Goal: Information Seeking & Learning: Learn about a topic

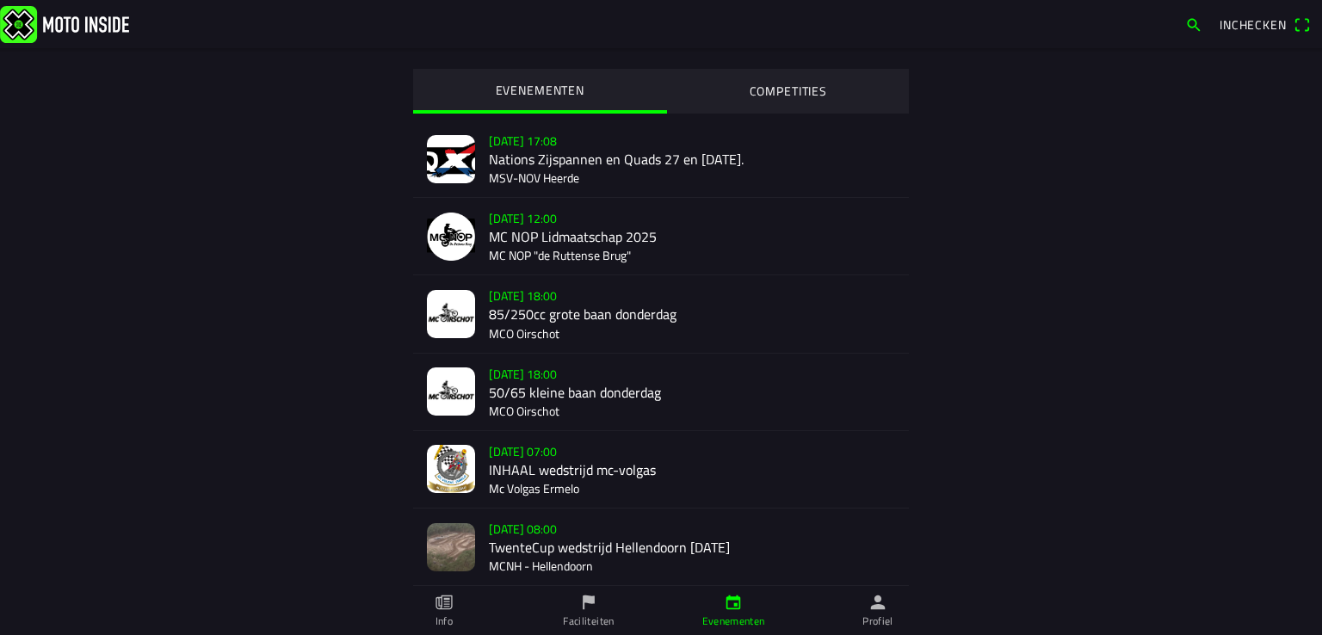
scroll to position [1887, 0]
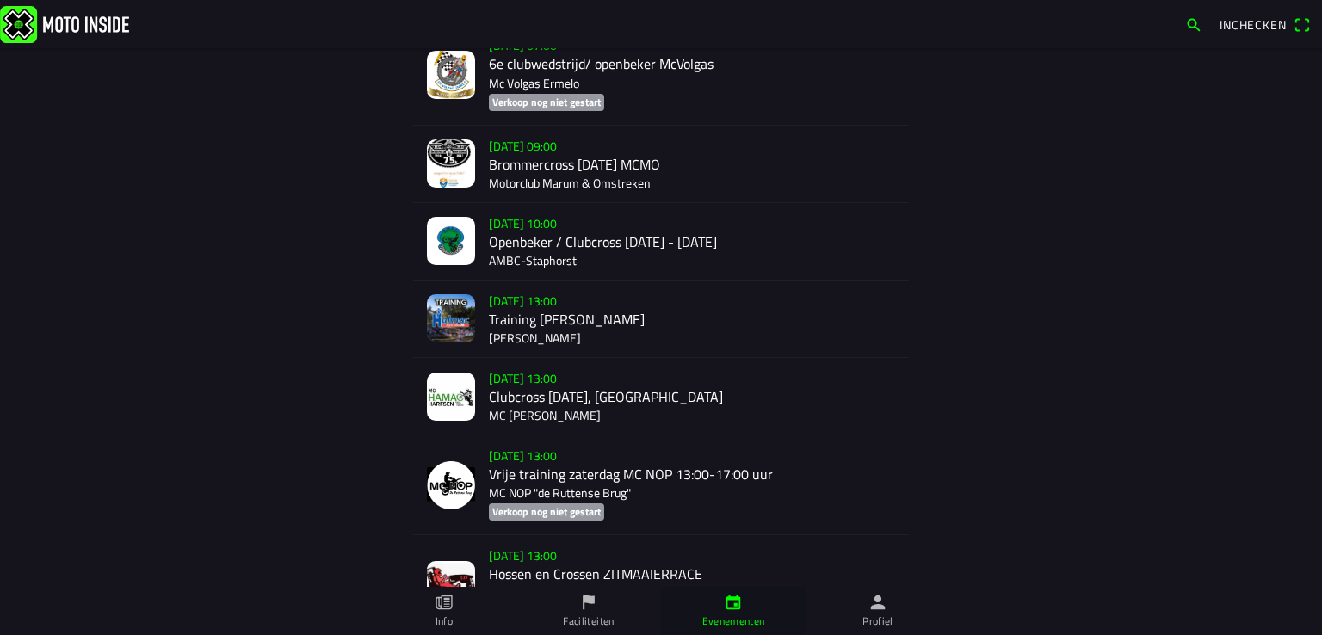
click at [65, 21] on img at bounding box center [64, 23] width 129 height 37
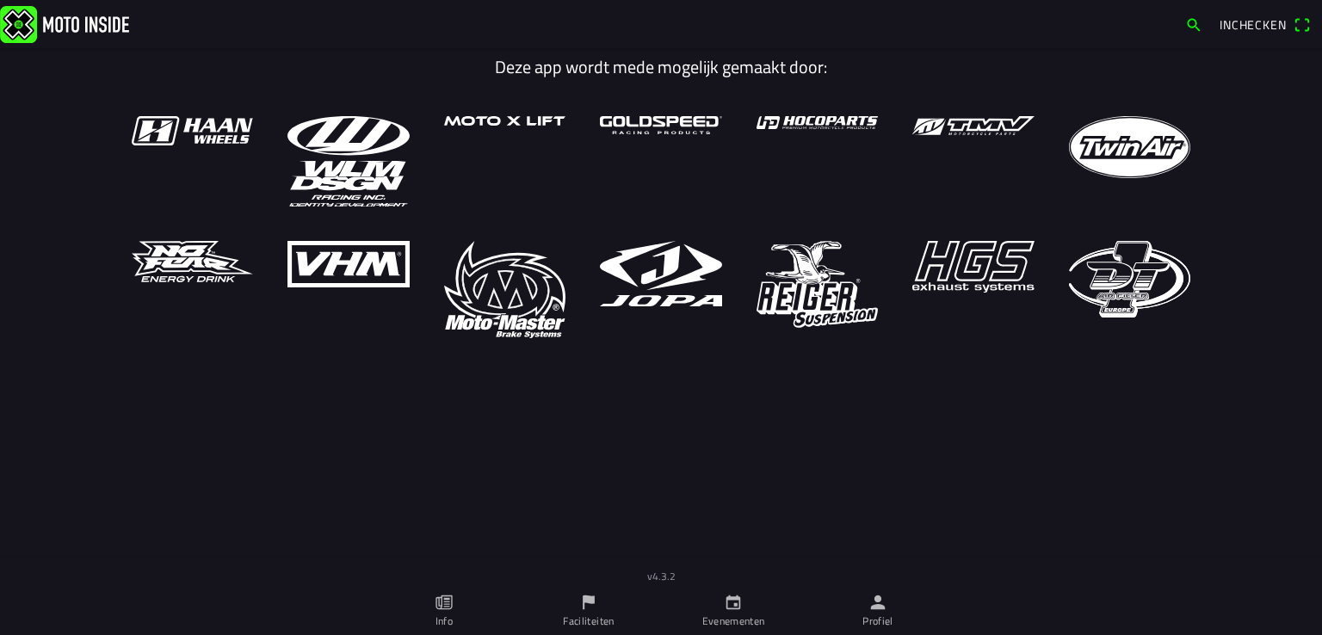
click at [738, 617] on ion-label "Evenementen" at bounding box center [733, 621] width 63 height 15
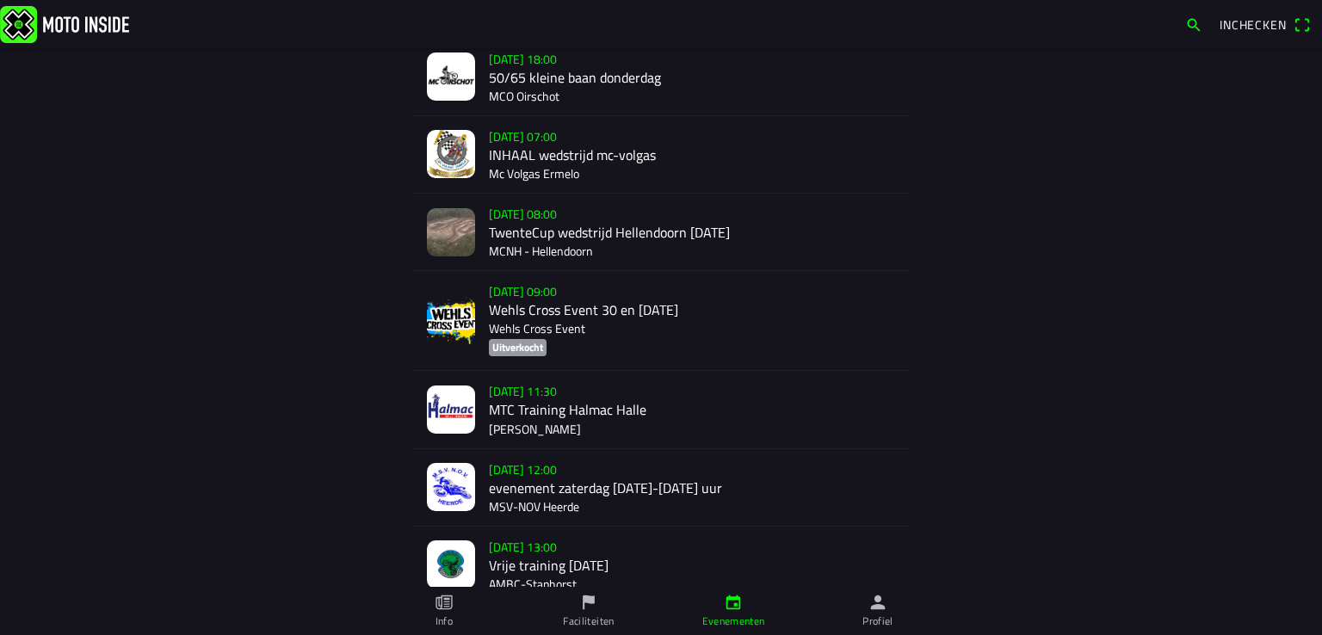
scroll to position [318, 0]
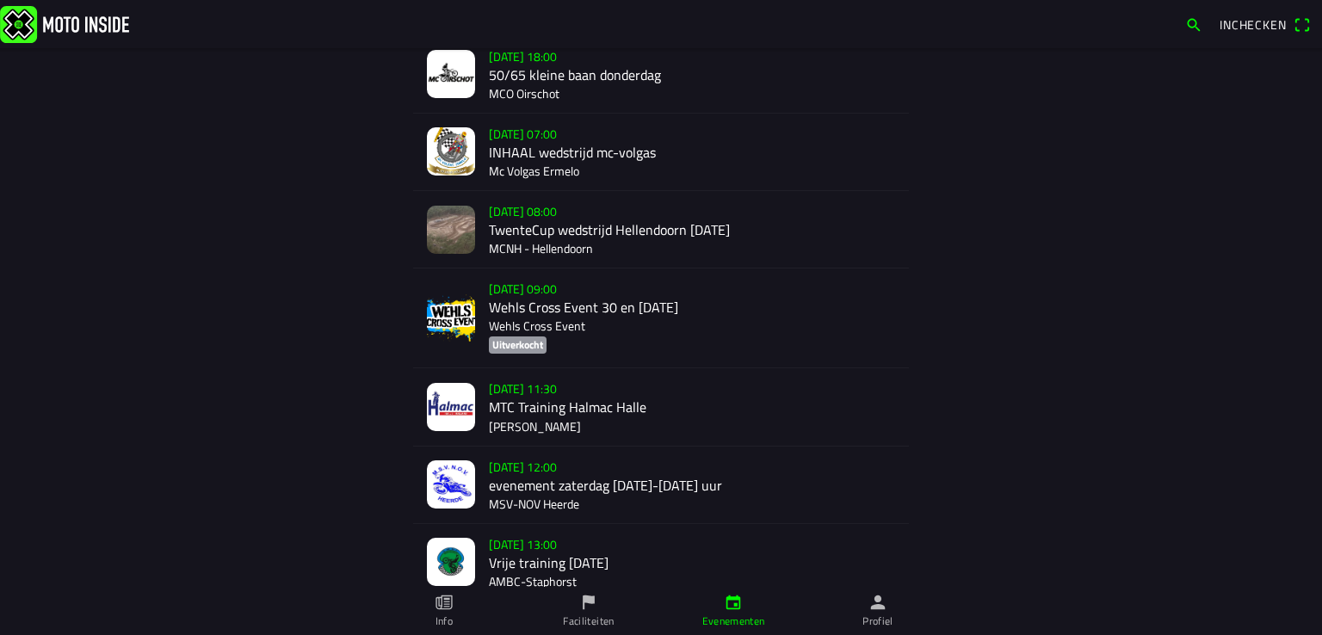
click at [505, 417] on div "[DATE] 11:30 MTC Training Halmac [GEOGRAPHIC_DATA]" at bounding box center [692, 406] width 406 height 77
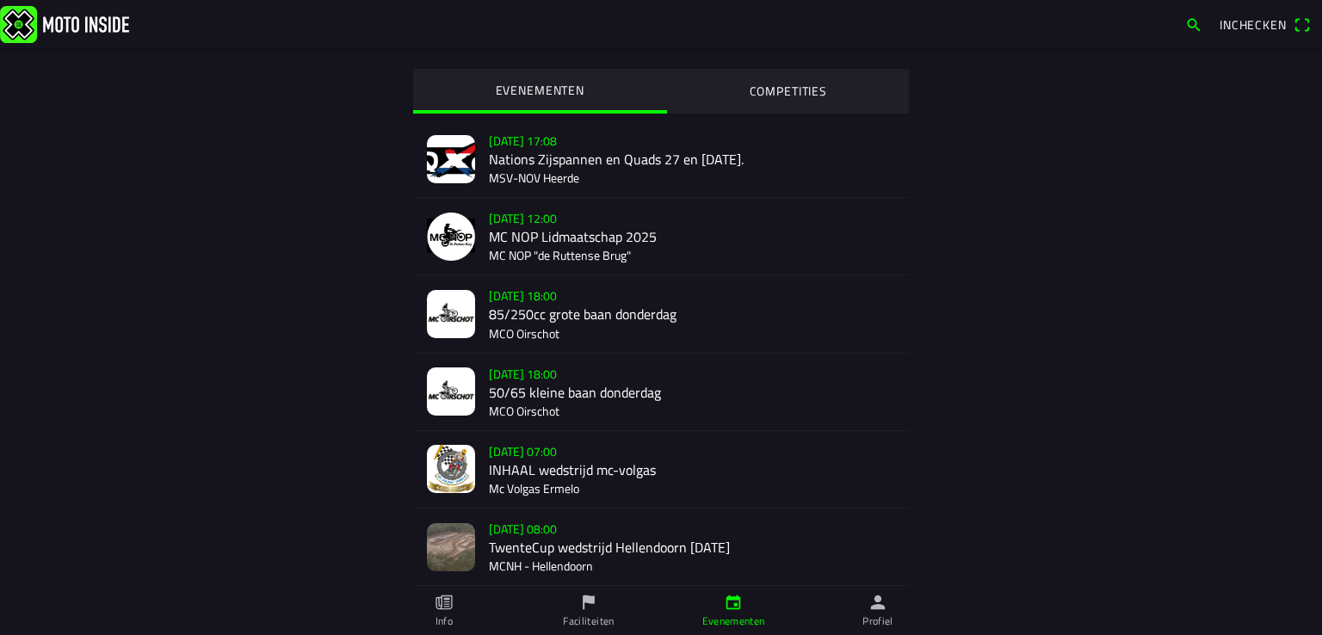
click at [38, 211] on main "EVENEMENTEN COMPETITIES [DATE] 17:08 Nations Zijspannen en Quads 27 en [DATE]. …" at bounding box center [661, 341] width 1322 height 587
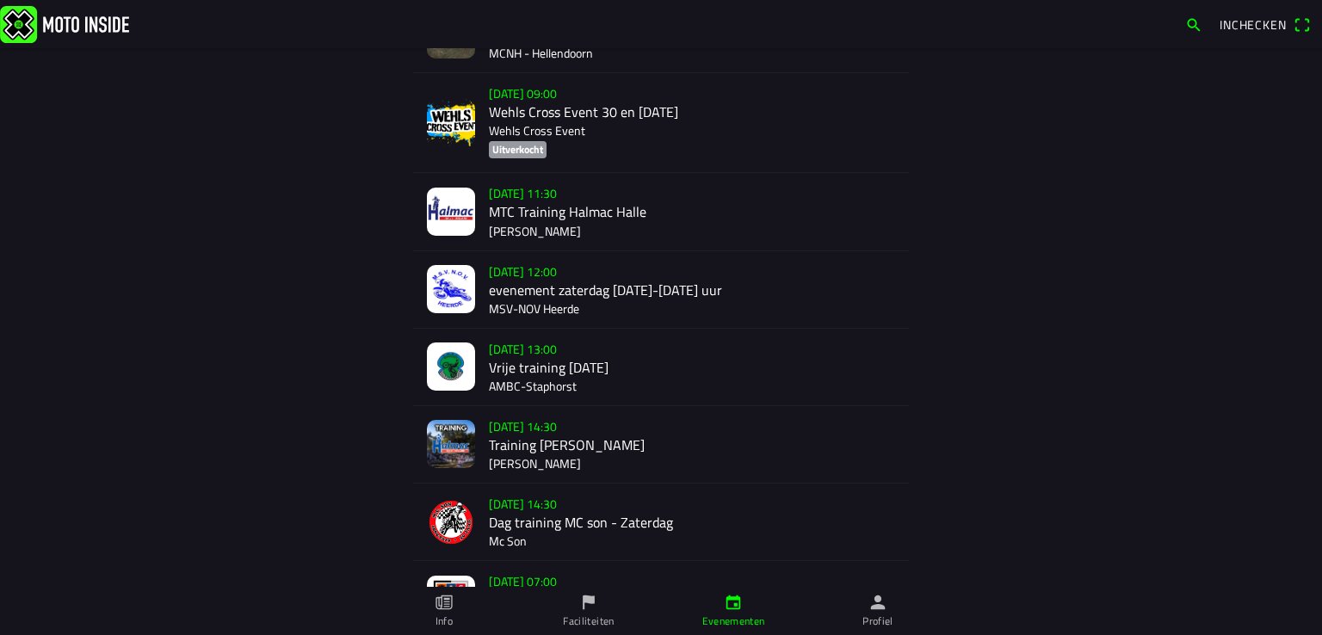
click at [618, 228] on div "[DATE] 11:30 MTC Training Halmac [GEOGRAPHIC_DATA]" at bounding box center [692, 211] width 406 height 77
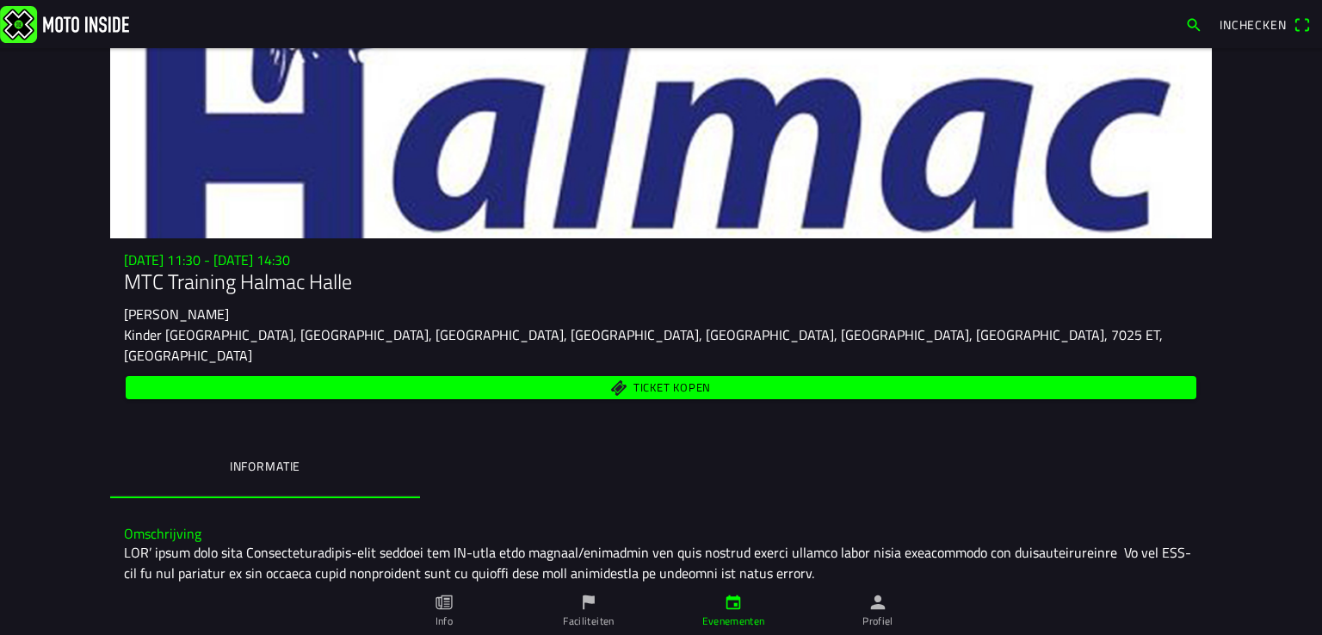
scroll to position [337, 0]
